Goal: Transaction & Acquisition: Purchase product/service

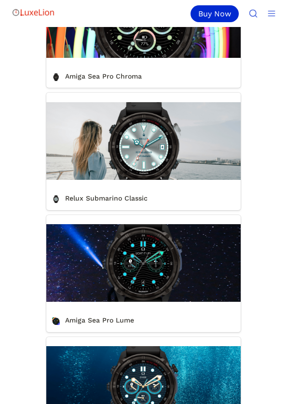
scroll to position [482, 0]
click at [146, 204] on link "Relux Submarino Classic" at bounding box center [143, 151] width 195 height 117
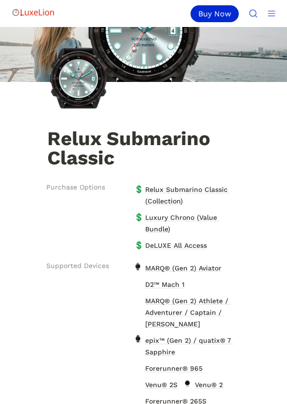
scroll to position [65, 0]
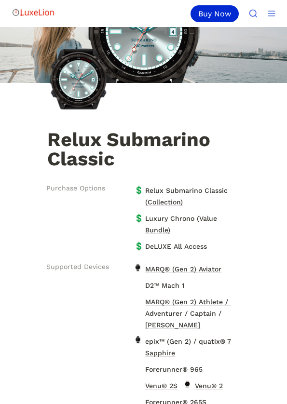
click at [198, 251] on span "DeLUXE All Access" at bounding box center [176, 246] width 64 height 13
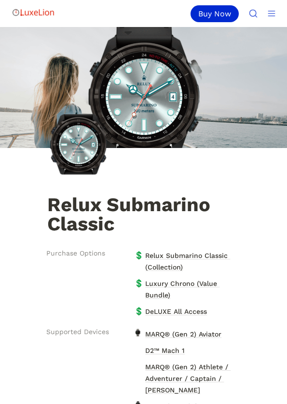
scroll to position [79, 0]
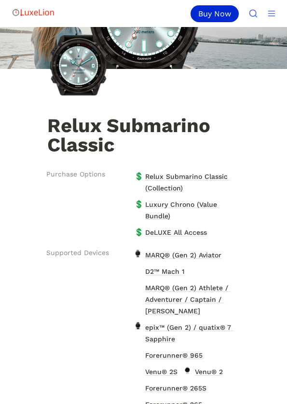
click at [211, 182] on span "Relux Submarino Classic (Collection)" at bounding box center [189, 182] width 91 height 24
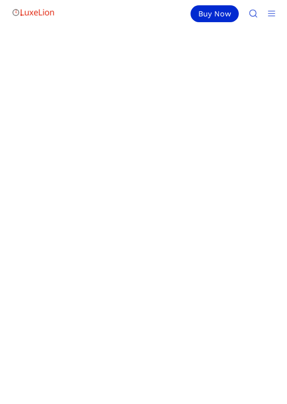
scroll to position [608, 0]
